Goal: Transaction & Acquisition: Purchase product/service

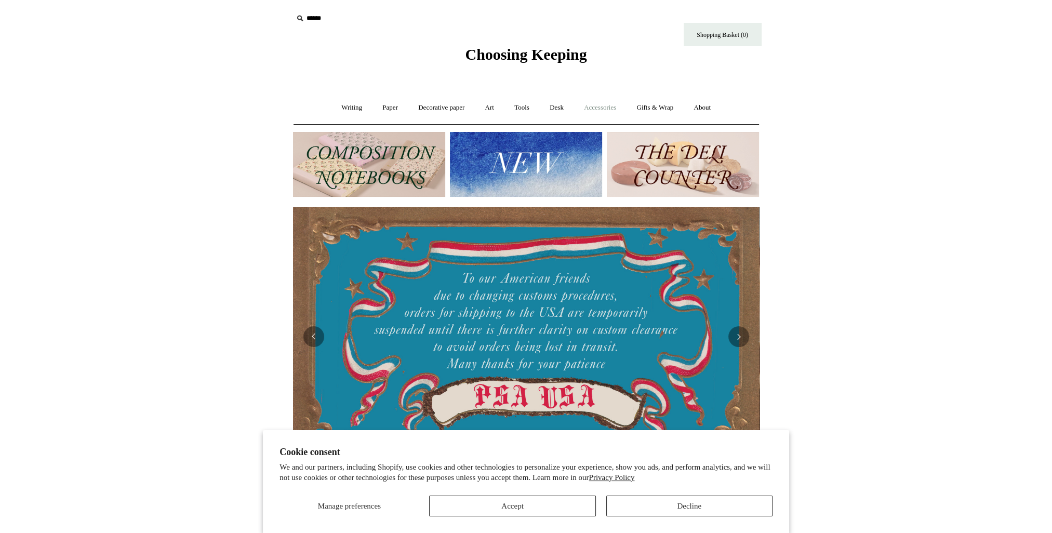
click at [600, 110] on link "Accessories +" at bounding box center [600, 108] width 51 height 28
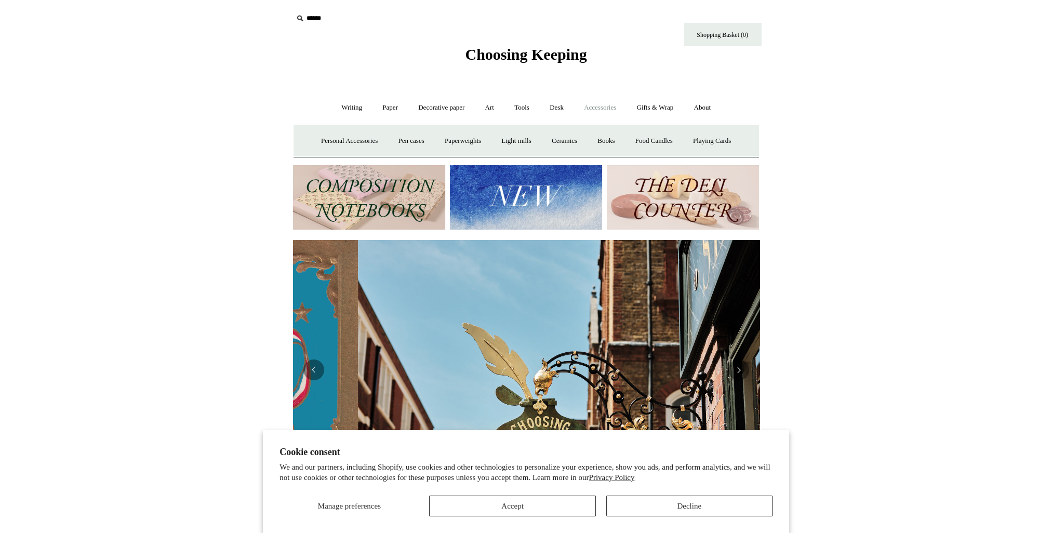
scroll to position [0, 466]
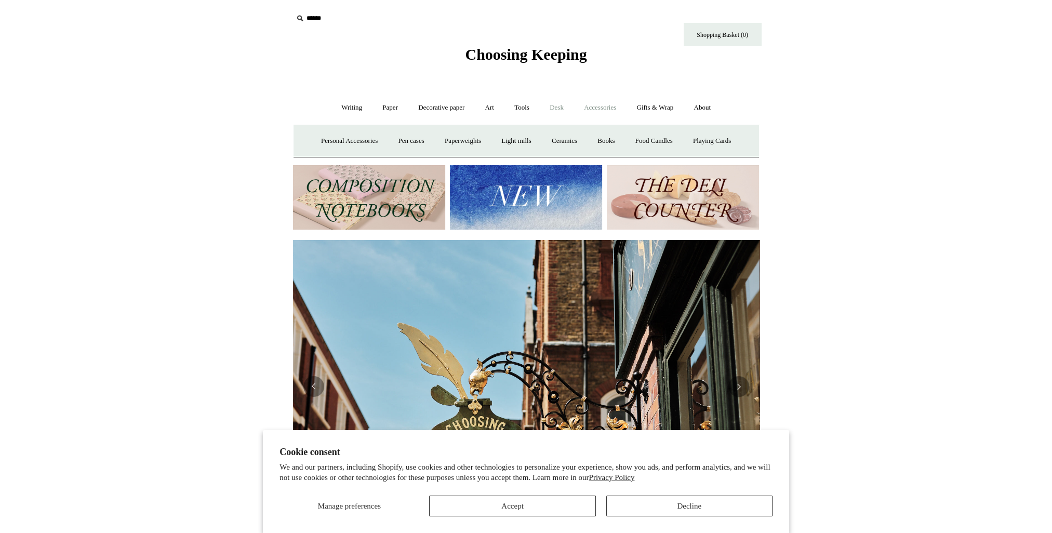
click at [559, 105] on link "Desk +" at bounding box center [556, 108] width 33 height 28
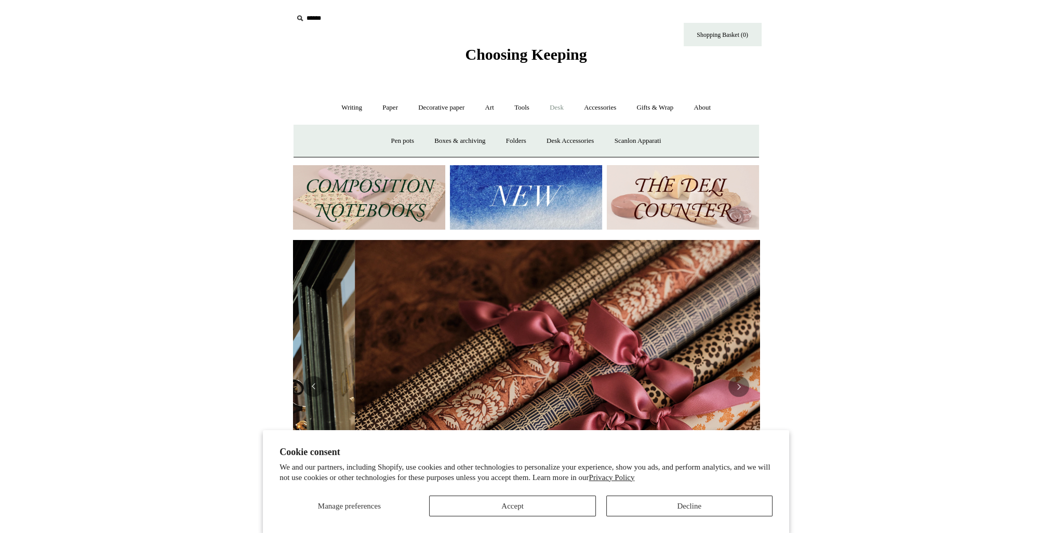
scroll to position [0, 933]
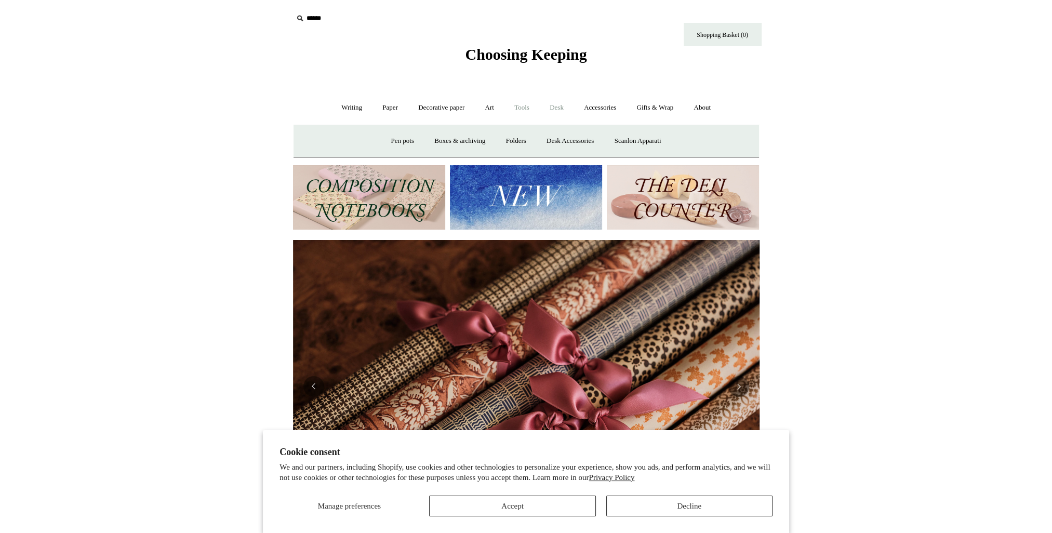
click at [526, 107] on link "Tools +" at bounding box center [522, 108] width 34 height 28
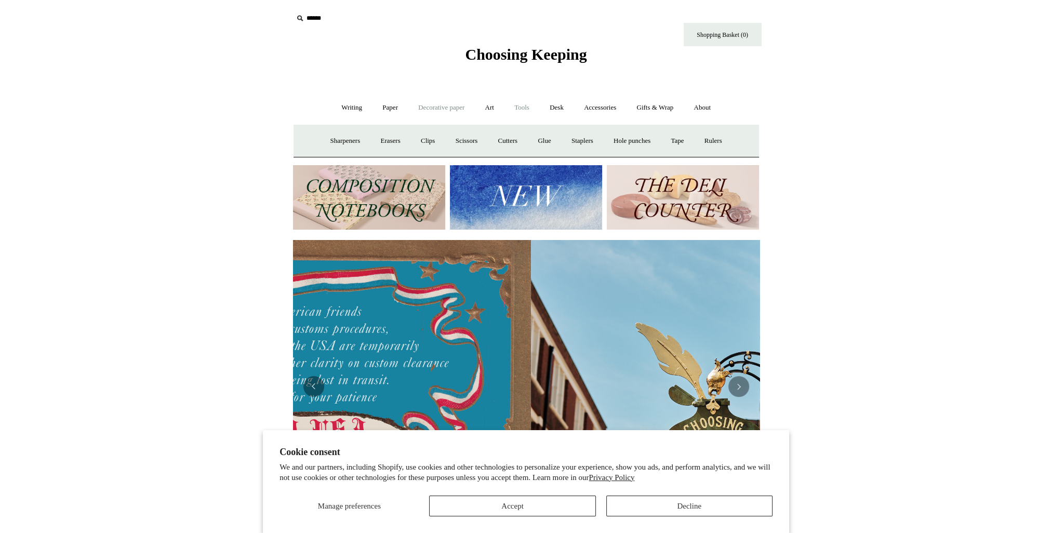
scroll to position [0, 1]
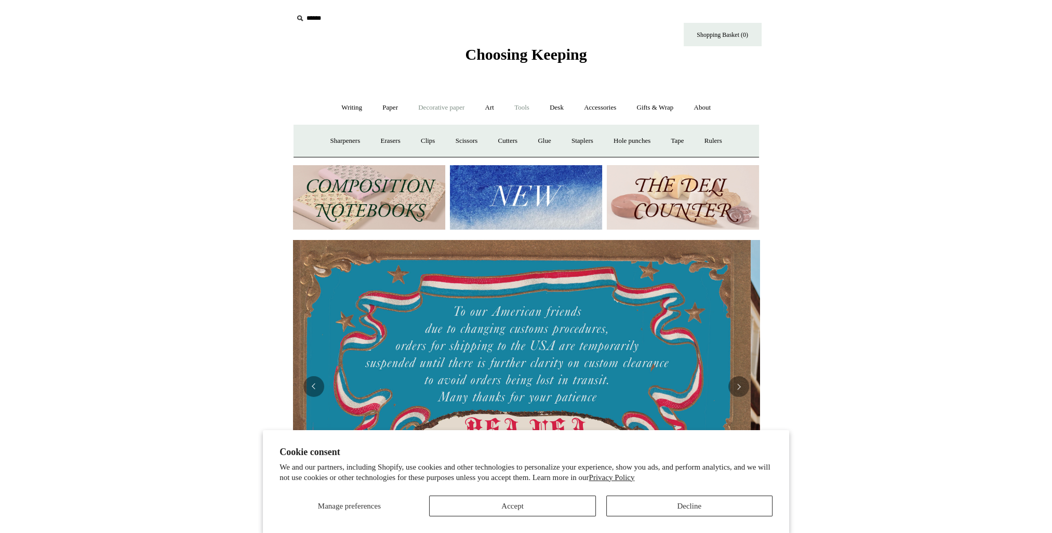
click at [446, 103] on link "Decorative paper +" at bounding box center [441, 108] width 65 height 28
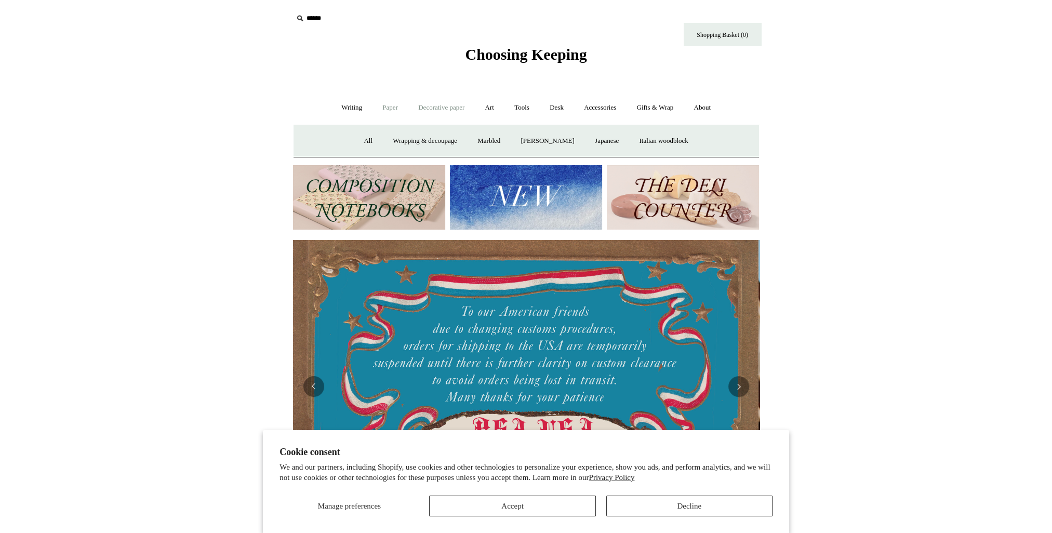
scroll to position [0, 0]
click at [384, 107] on link "Paper +" at bounding box center [390, 108] width 34 height 28
click at [384, 107] on link "Paper -" at bounding box center [390, 108] width 34 height 28
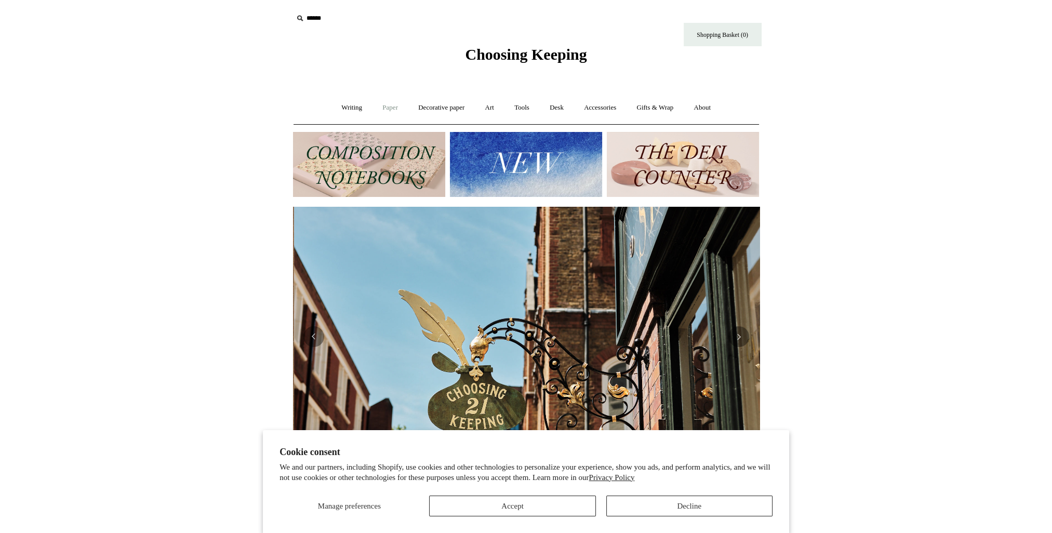
scroll to position [0, 466]
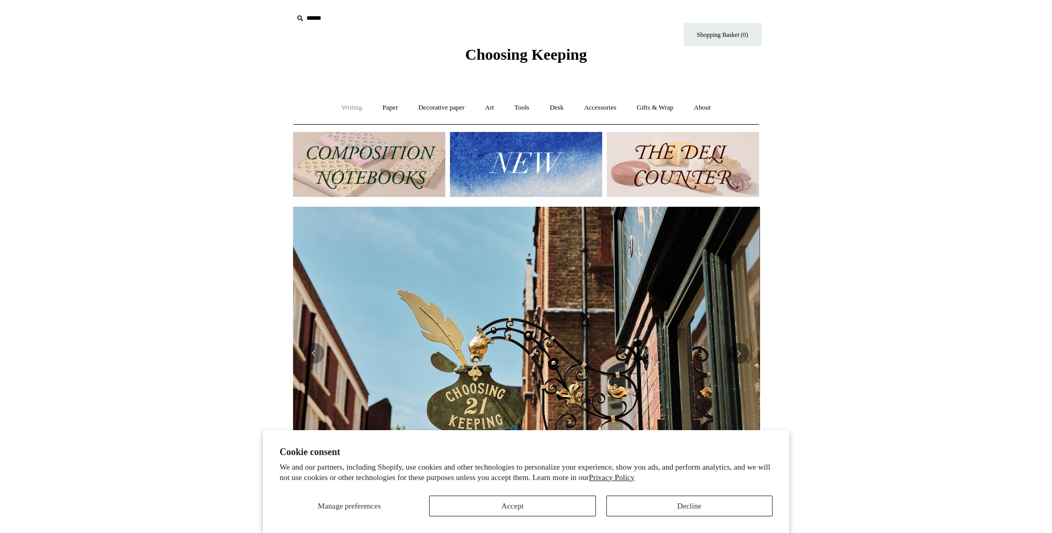
click at [337, 114] on link "Writing +" at bounding box center [351, 108] width 39 height 28
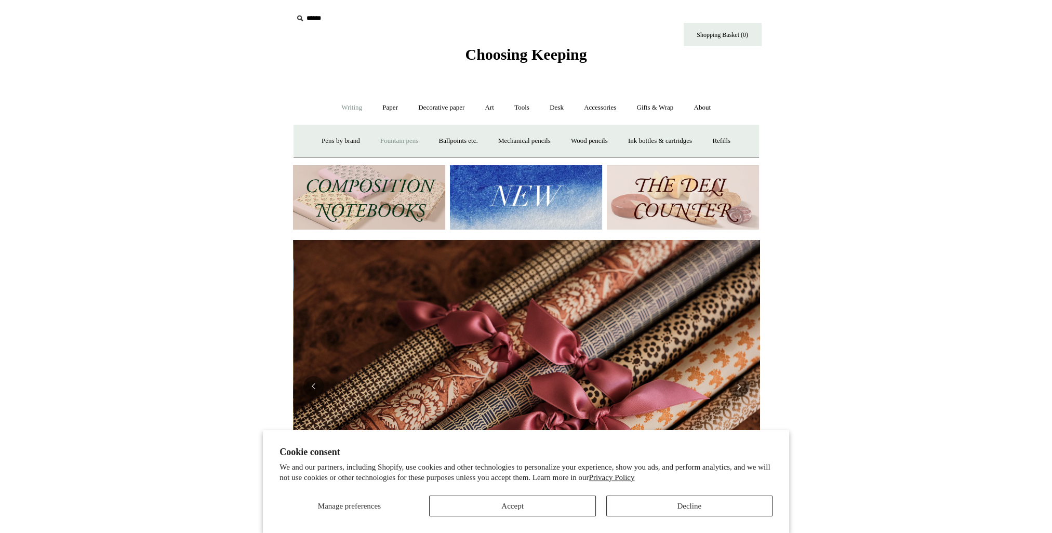
scroll to position [0, 933]
click at [393, 143] on link "Fountain pens +" at bounding box center [399, 141] width 57 height 28
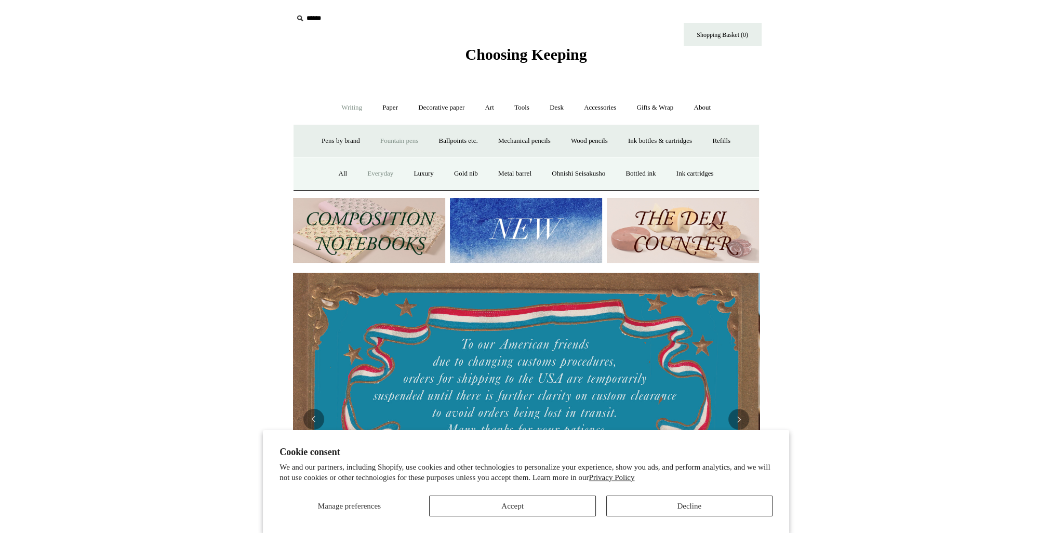
scroll to position [0, 0]
click at [513, 168] on link "Metal barrel" at bounding box center [515, 174] width 52 height 28
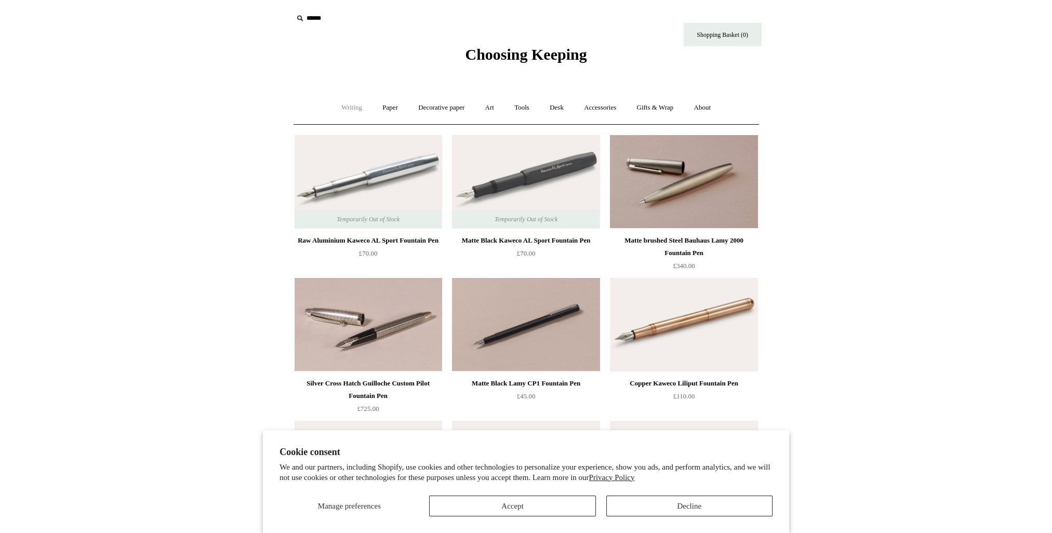
click at [343, 107] on link "Writing +" at bounding box center [351, 108] width 39 height 28
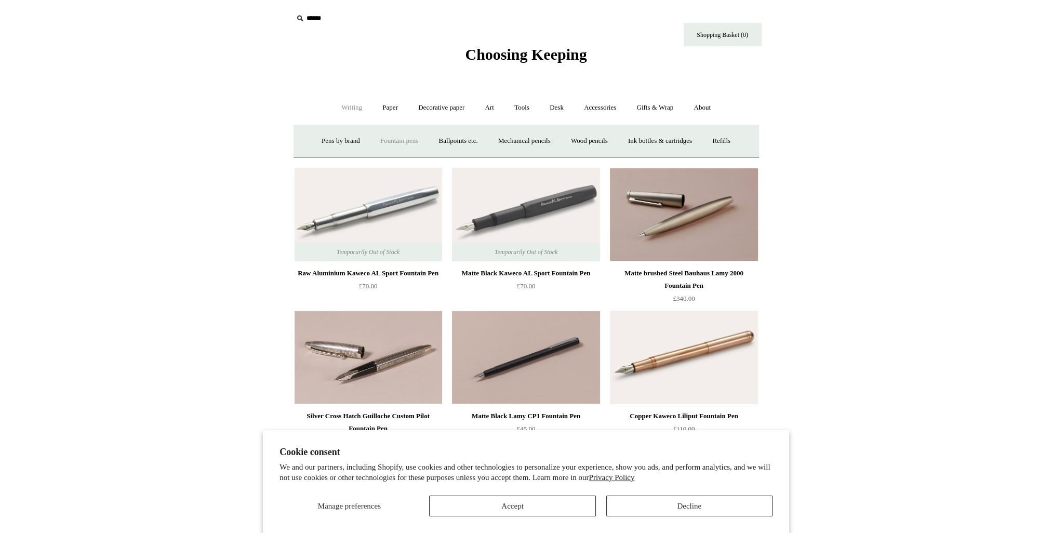
click at [384, 135] on link "Fountain pens +" at bounding box center [399, 141] width 57 height 28
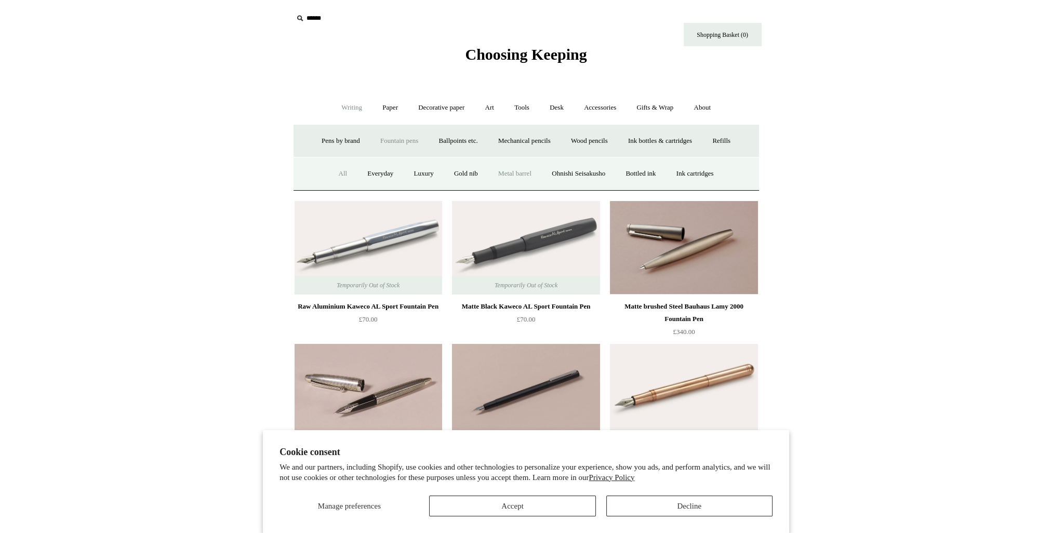
click at [329, 176] on link "All" at bounding box center [343, 174] width 28 height 28
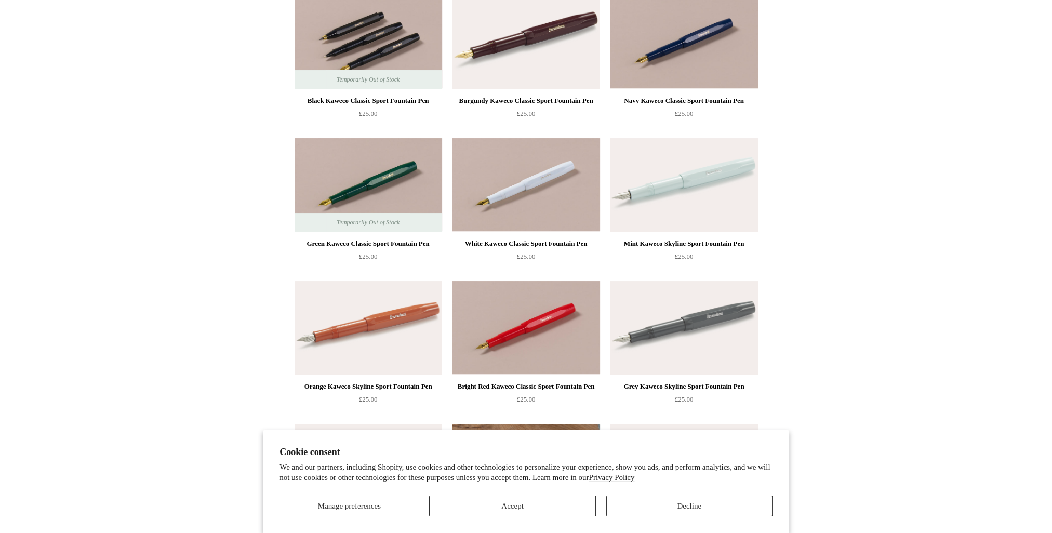
scroll to position [364, 0]
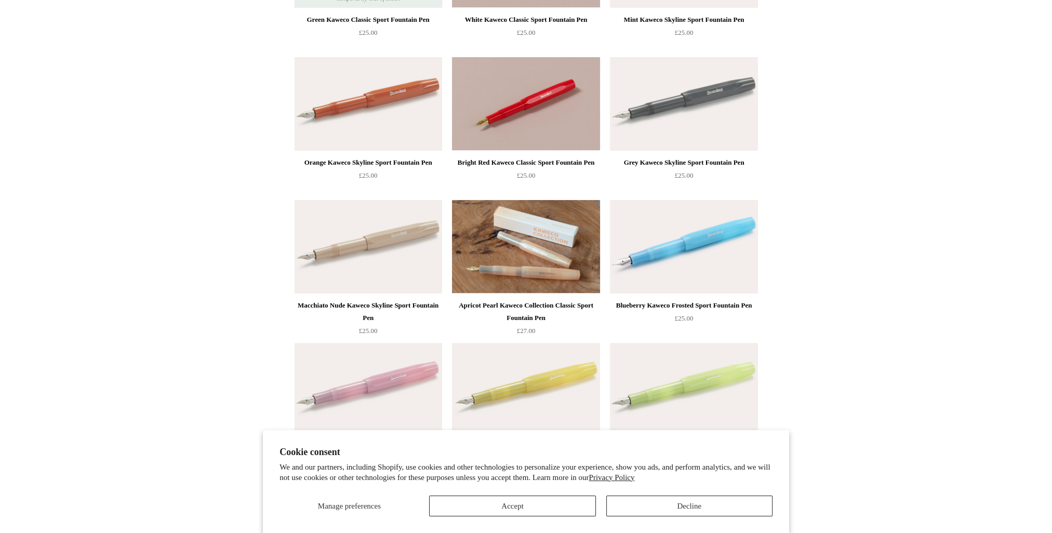
click at [369, 304] on div "Macchiato Nude Kaweco Skyline Sport Fountain Pen" at bounding box center [368, 311] width 142 height 25
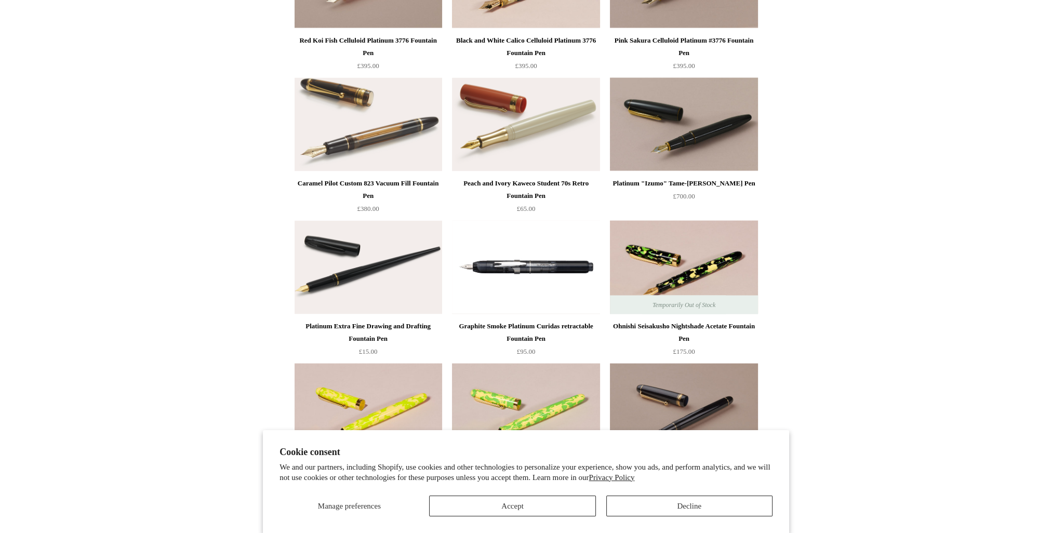
scroll to position [2701, 0]
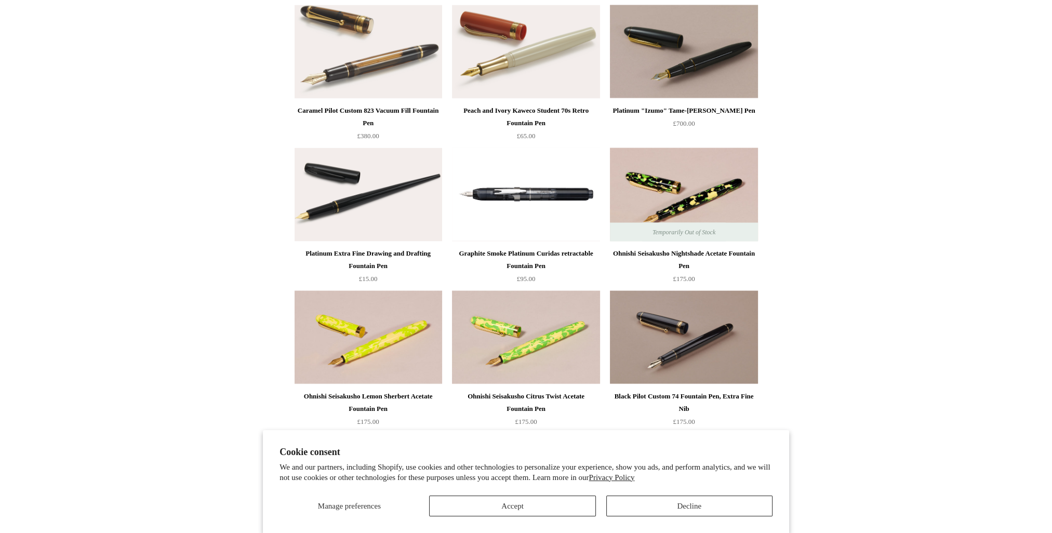
click at [551, 258] on div "Graphite Smoke Platinum Curidas retractable Fountain Pen" at bounding box center [526, 259] width 142 height 25
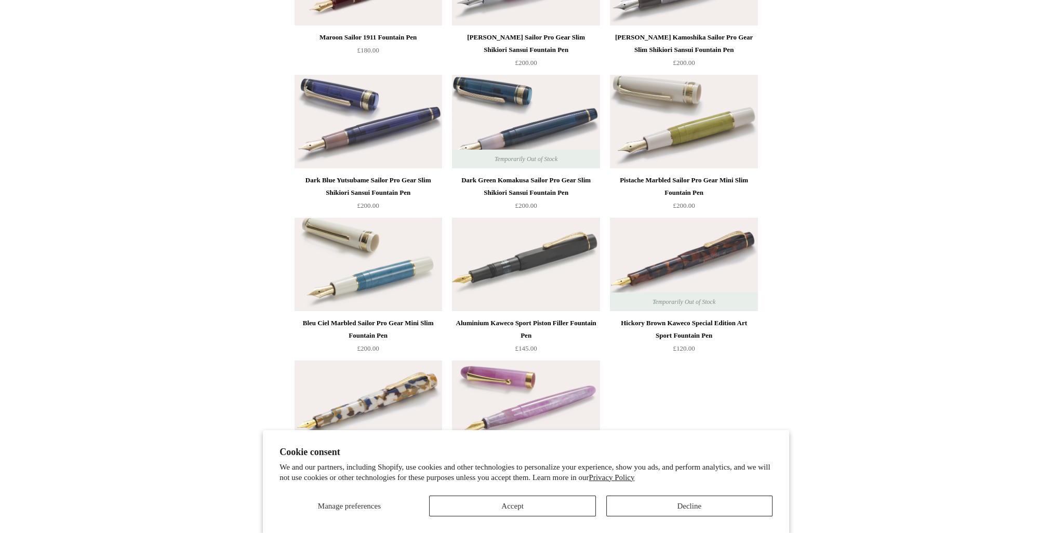
scroll to position [5197, 0]
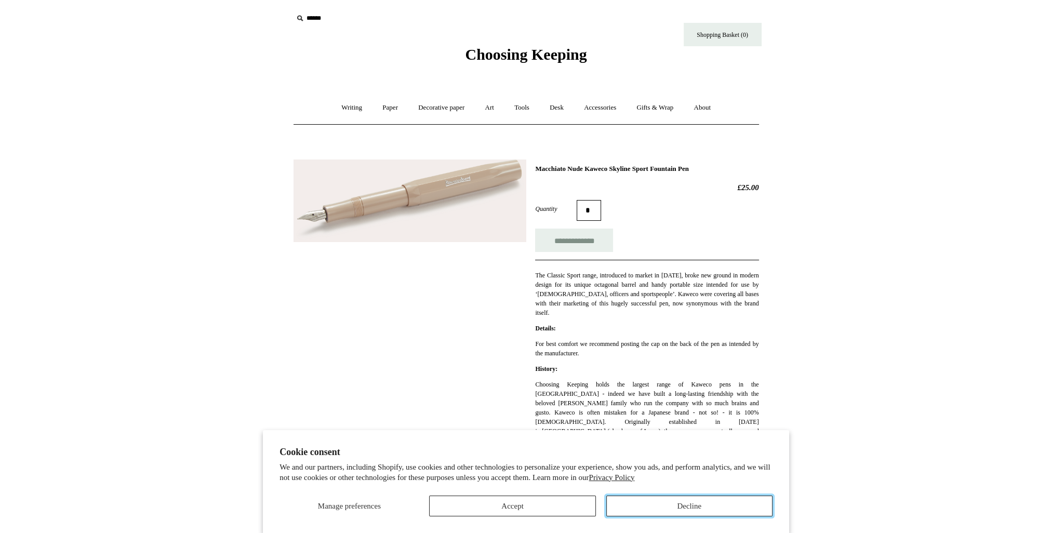
click at [697, 509] on button "Decline" at bounding box center [689, 506] width 166 height 21
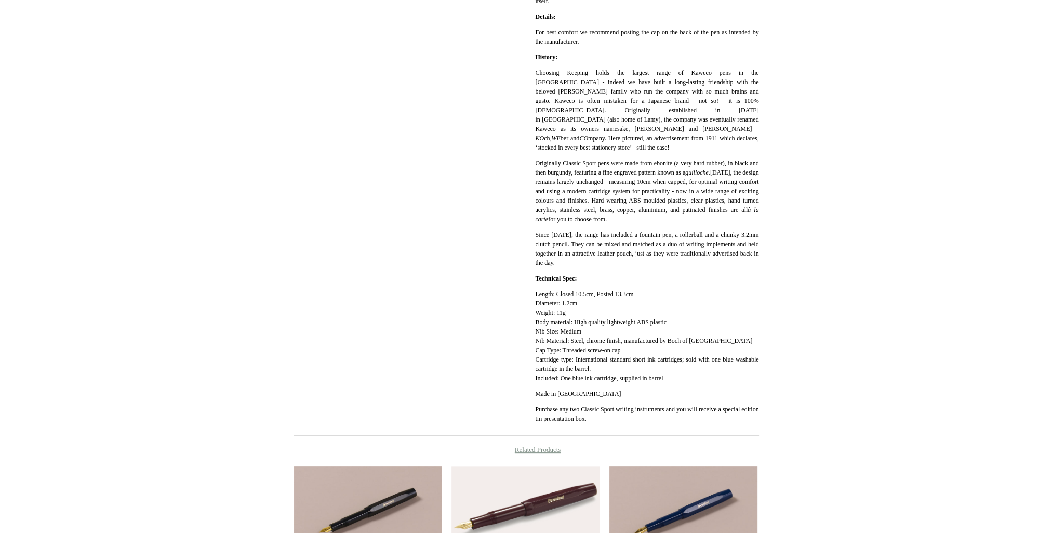
scroll to position [364, 0]
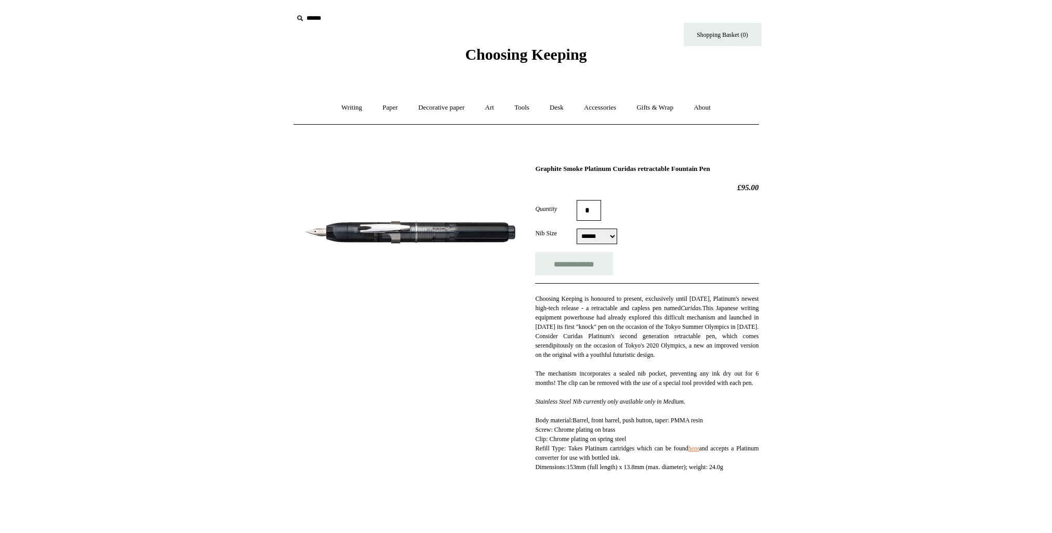
select select "******"
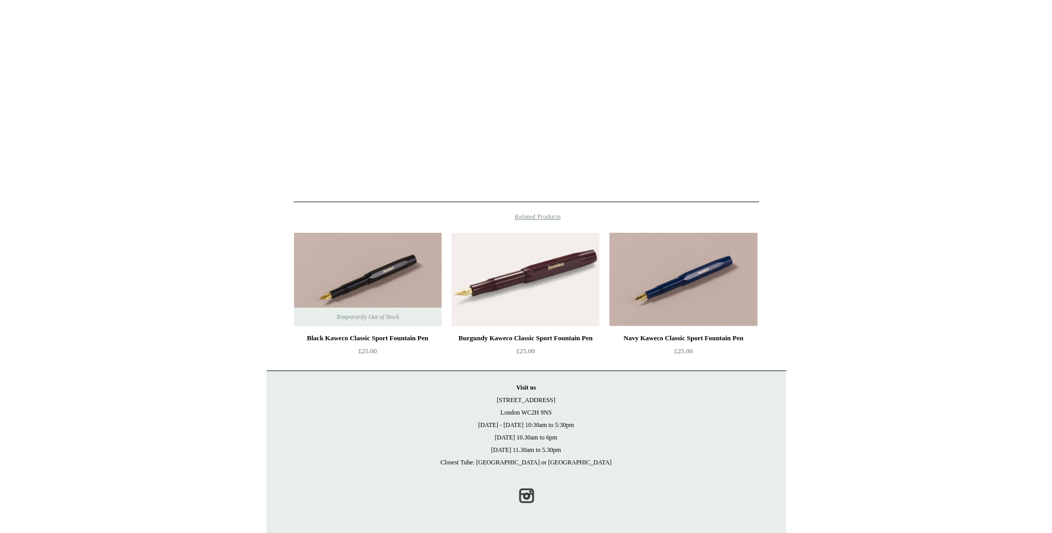
scroll to position [627, 0]
